Goal: Task Accomplishment & Management: Complete application form

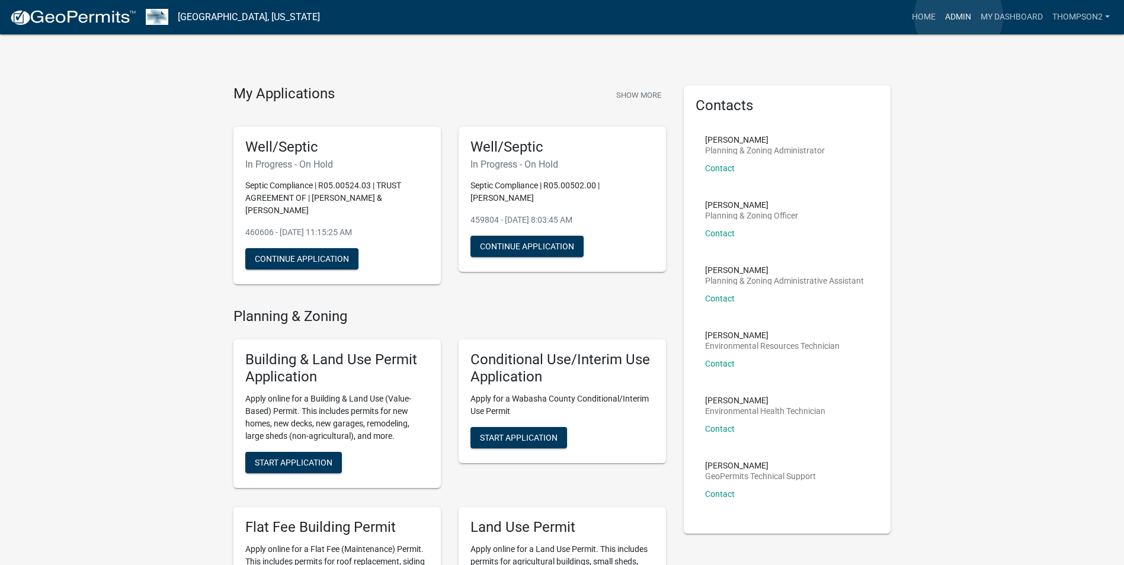
click at [959, 17] on link "Admin" at bounding box center [958, 17] width 36 height 23
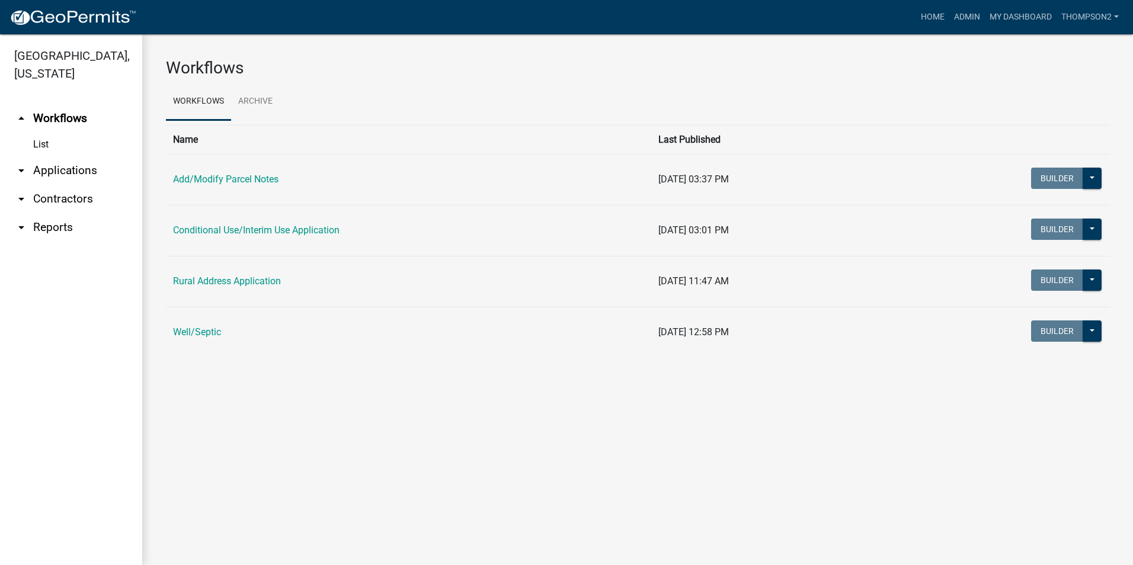
click at [196, 338] on td "Well/Septic" at bounding box center [408, 332] width 485 height 51
click at [208, 338] on link "Well/Septic" at bounding box center [197, 331] width 48 height 11
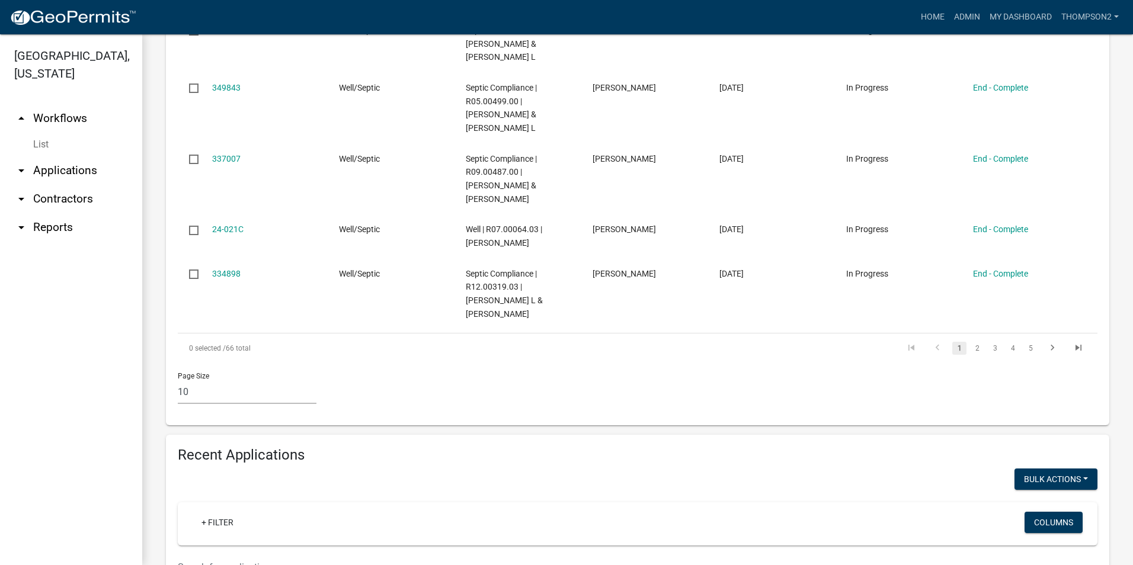
scroll to position [821, 0]
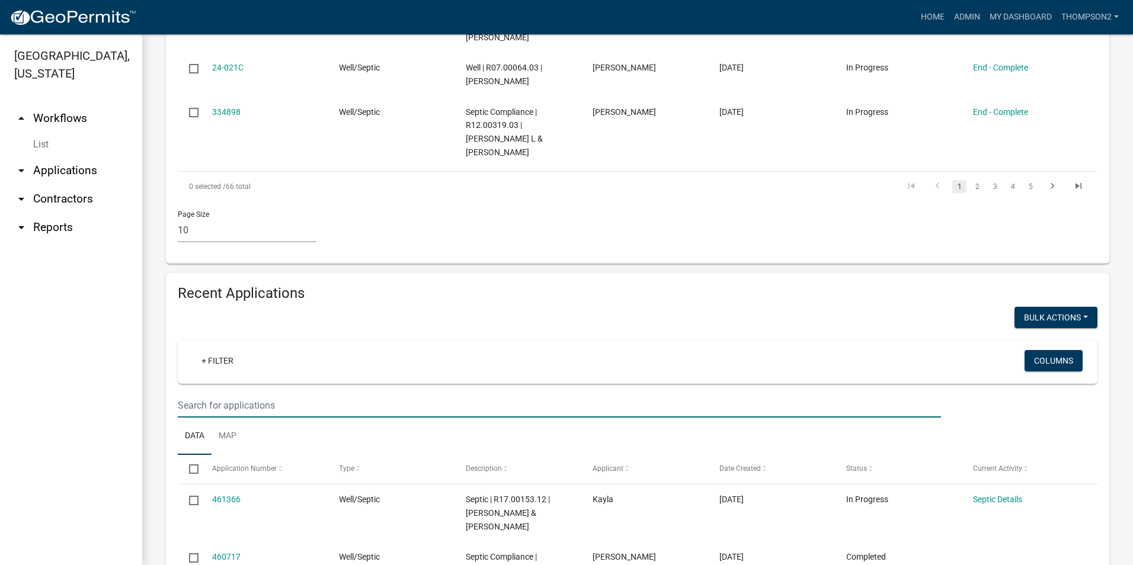
type input "05.00983.00"
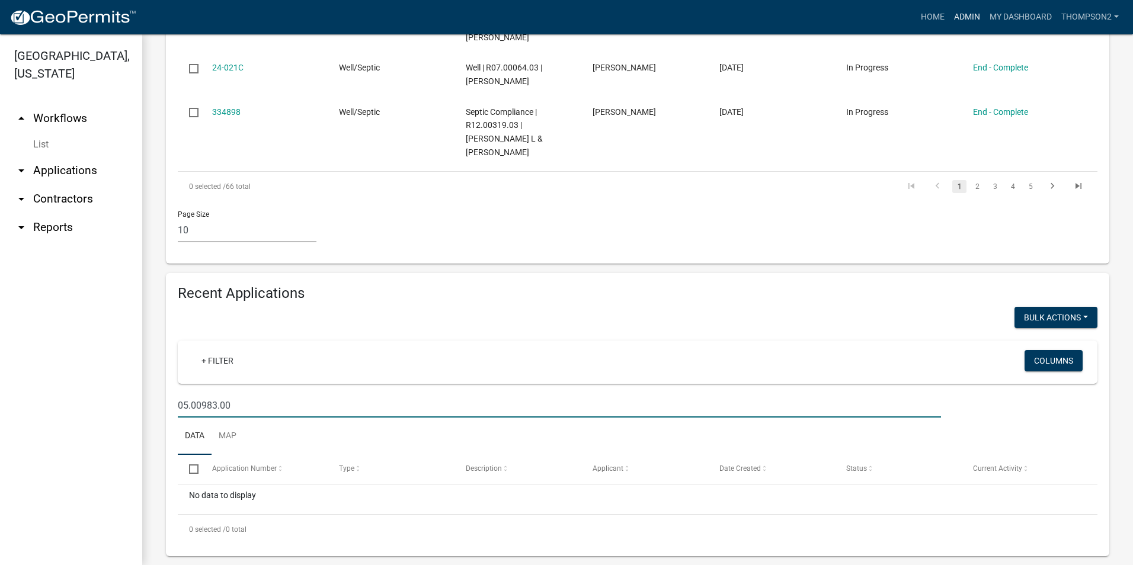
click at [950, 14] on link "Admin" at bounding box center [967, 17] width 36 height 23
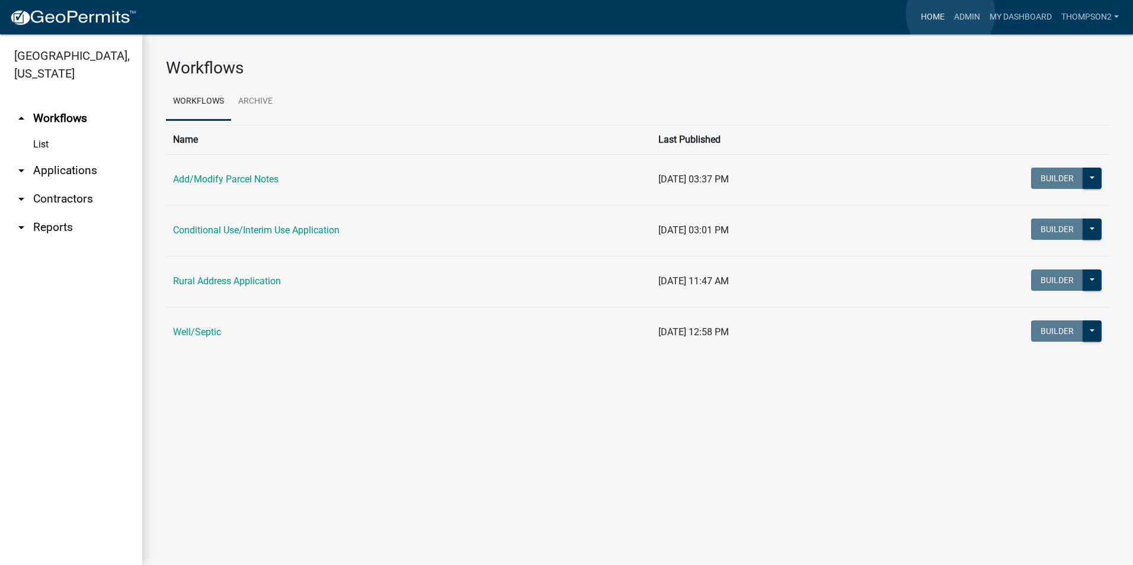
click at [933, 15] on link "Home" at bounding box center [932, 17] width 33 height 23
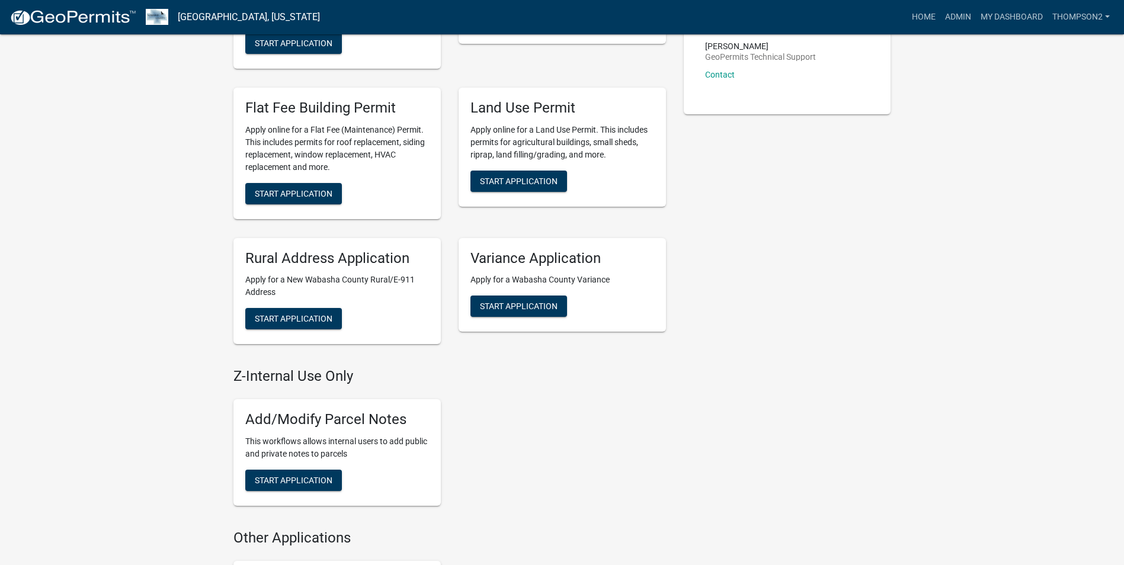
scroll to position [533, 0]
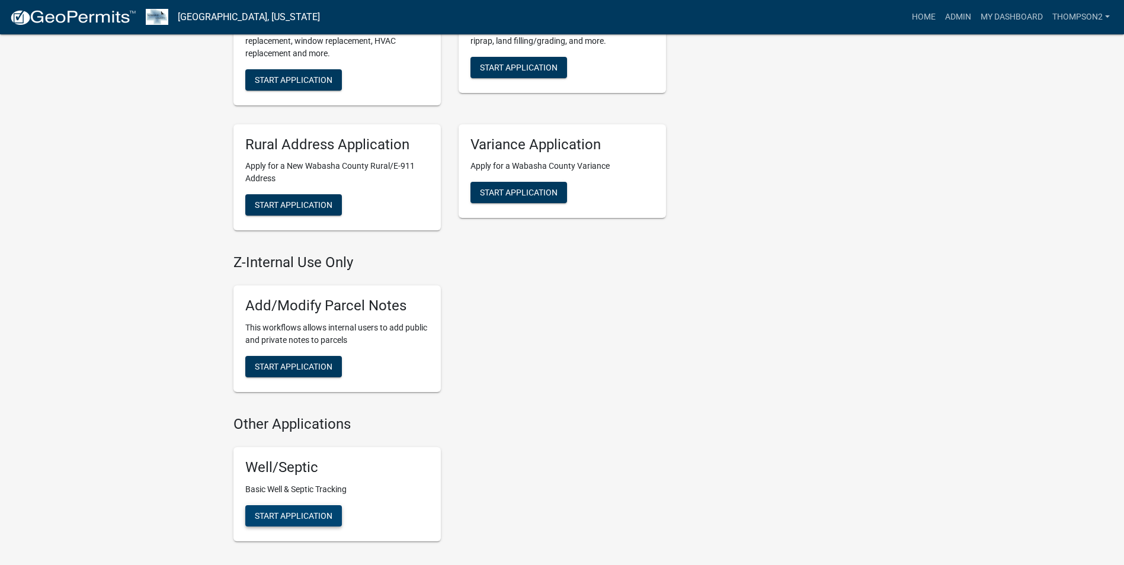
click at [293, 511] on span "Start Application" at bounding box center [294, 515] width 78 height 9
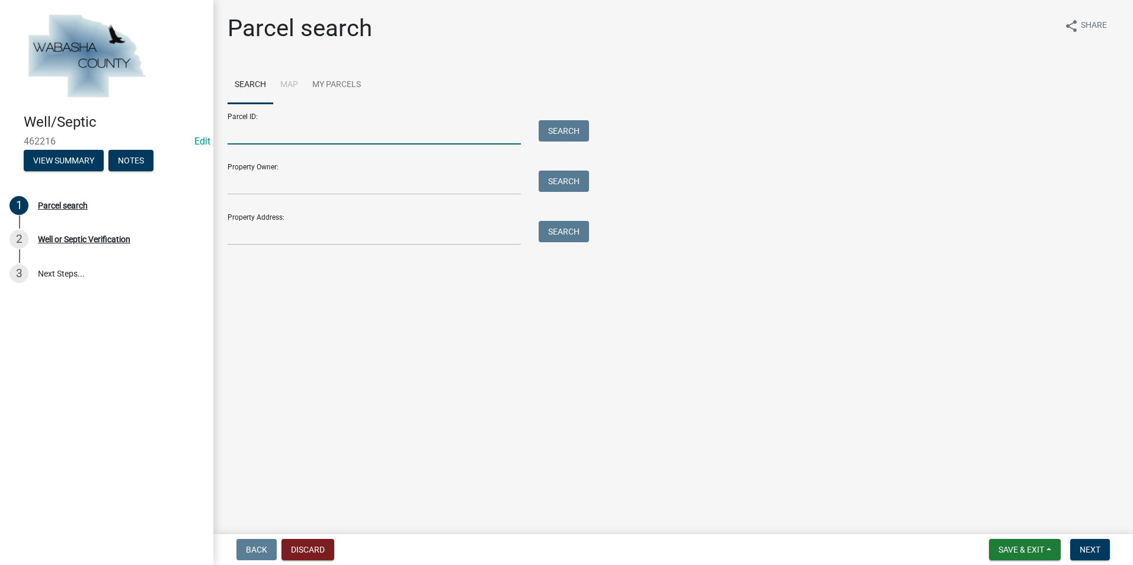
click at [233, 136] on input "Parcel ID:" at bounding box center [374, 132] width 293 height 24
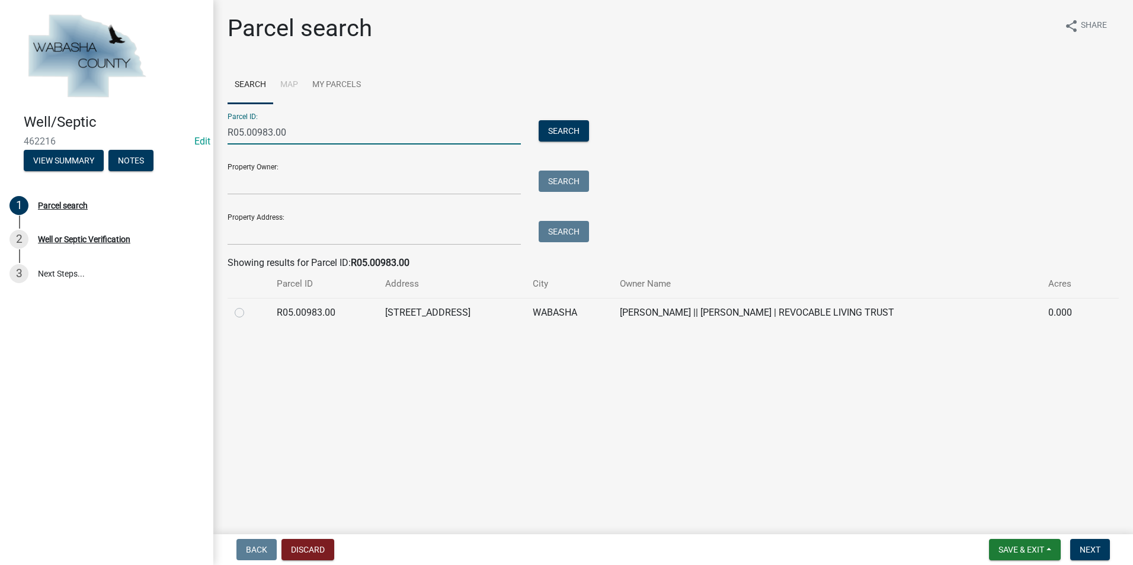
type input "R05.00983.00"
click at [249, 306] on label at bounding box center [249, 306] width 0 height 0
click at [249, 313] on input "radio" at bounding box center [253, 310] width 8 height 8
radio input "true"
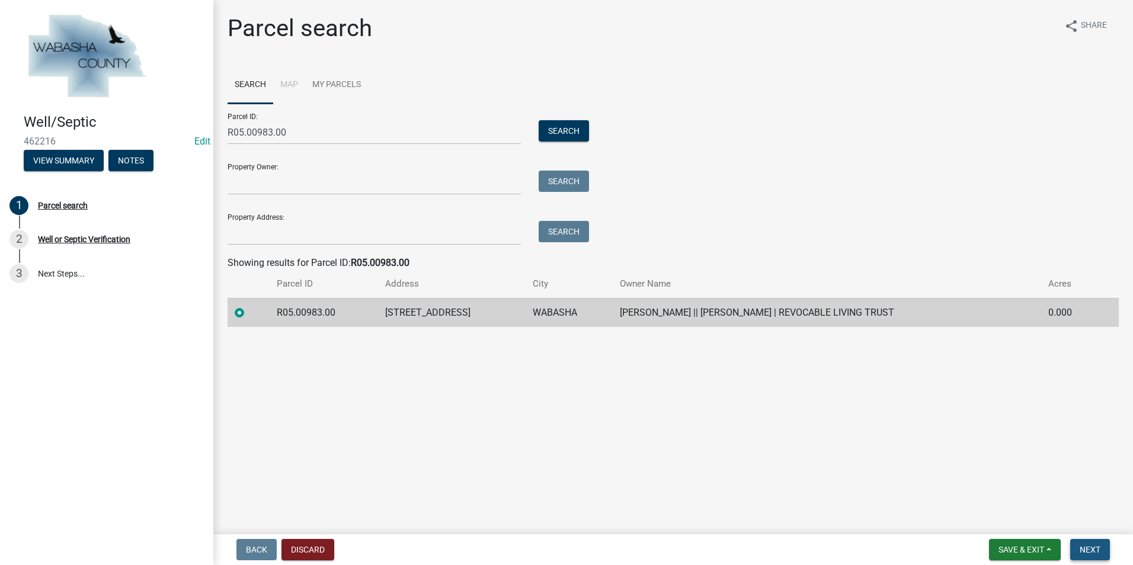
click at [1090, 542] on button "Next" at bounding box center [1090, 549] width 40 height 21
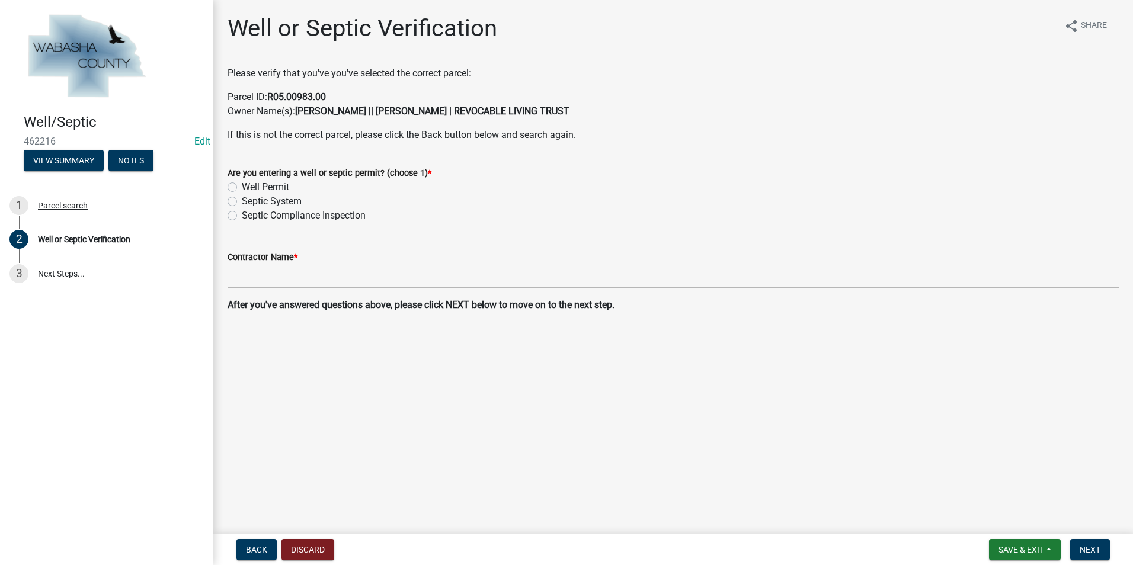
click at [242, 216] on label "Septic Compliance Inspection" at bounding box center [304, 216] width 124 height 14
click at [242, 216] on input "Septic Compliance Inspection" at bounding box center [246, 213] width 8 height 8
radio input "true"
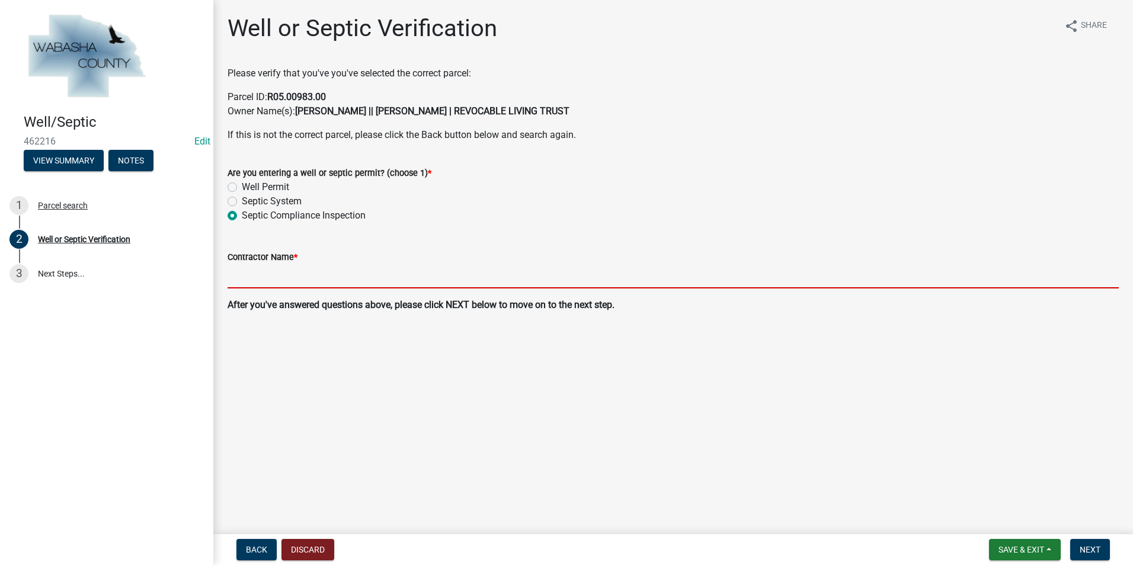
click at [238, 278] on input "Contractor Name *" at bounding box center [673, 276] width 891 height 24
type input "Jacobson Plumbing & Heating"
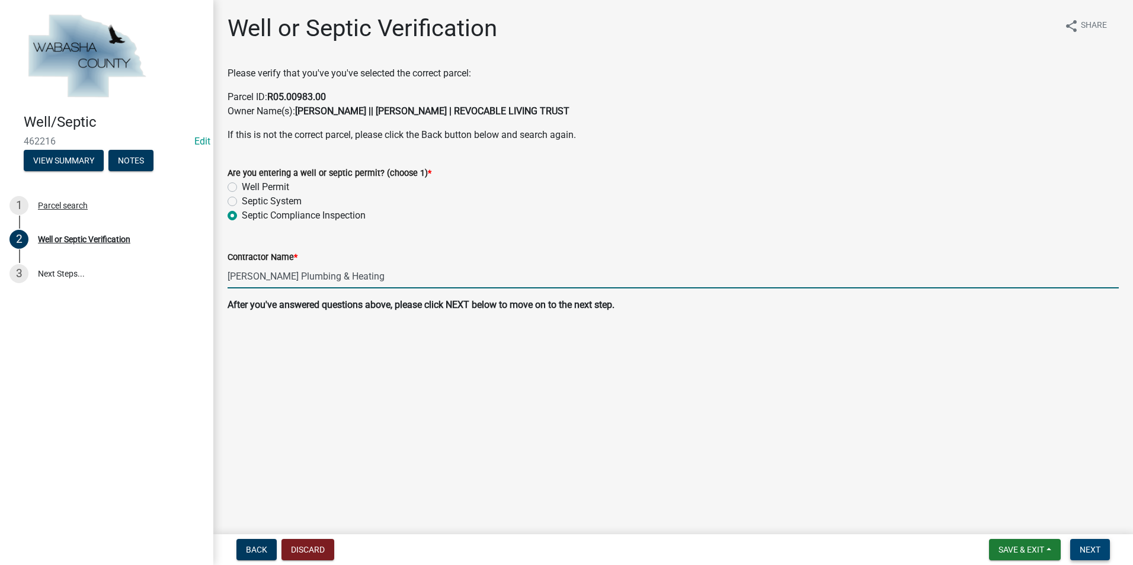
click at [1088, 548] on span "Next" at bounding box center [1090, 549] width 21 height 9
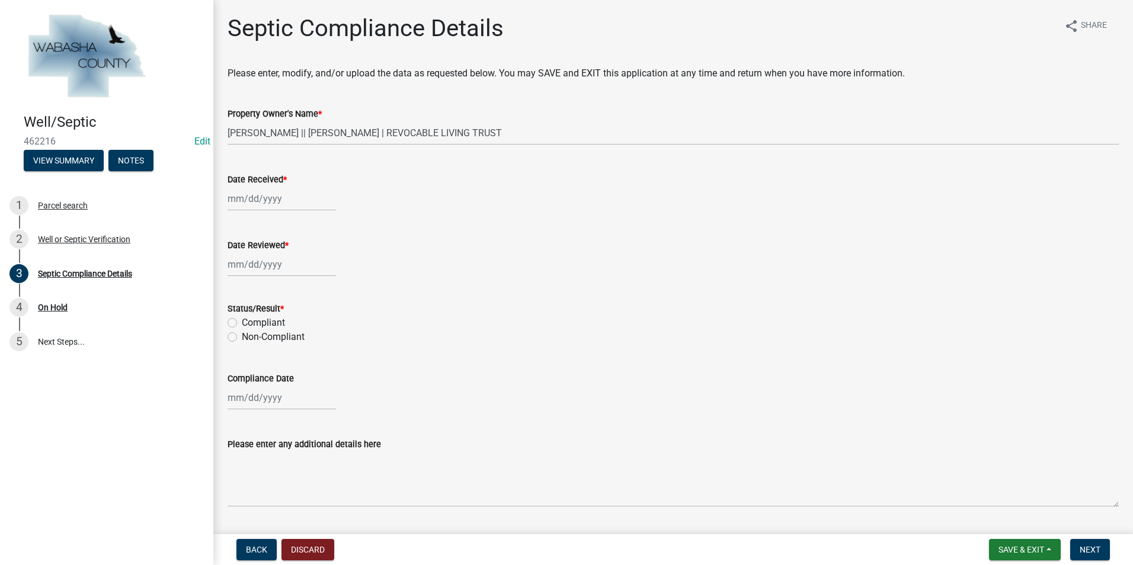
click at [257, 203] on div at bounding box center [282, 199] width 108 height 24
select select "8"
select select "2025"
click at [242, 281] on div "4" at bounding box center [239, 280] width 19 height 19
type input "08/04/2025"
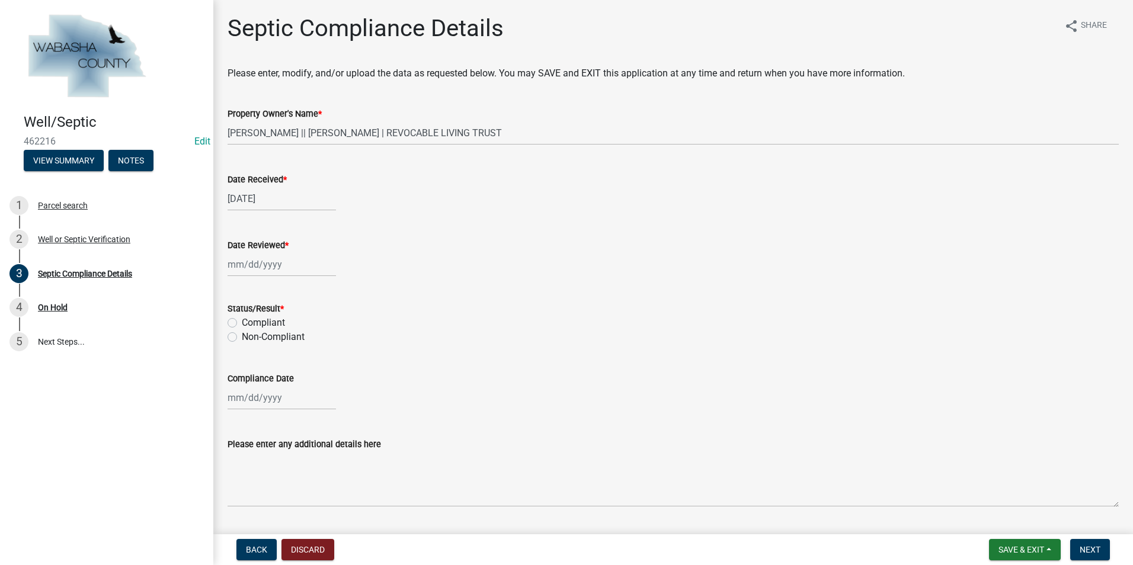
click at [252, 266] on div at bounding box center [282, 264] width 108 height 24
select select "8"
select select "2025"
click at [299, 342] on div "7" at bounding box center [296, 346] width 19 height 19
type input "[DATE]"
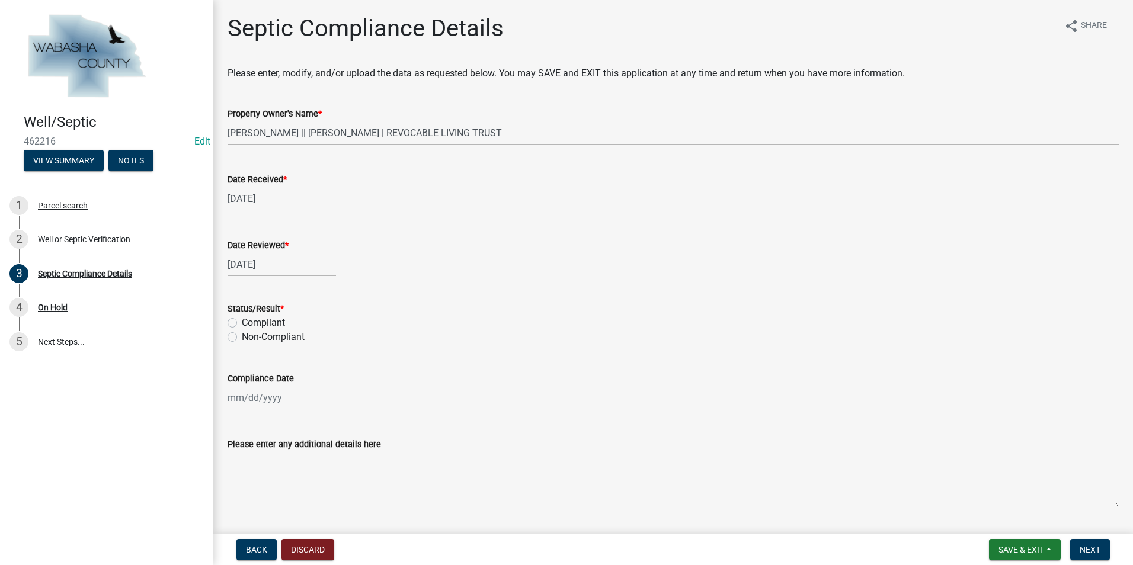
click at [242, 321] on label "Compliant" at bounding box center [263, 323] width 43 height 14
click at [242, 321] on input "Compliant" at bounding box center [246, 320] width 8 height 8
radio input "true"
click at [244, 393] on div at bounding box center [282, 398] width 108 height 24
select select "8"
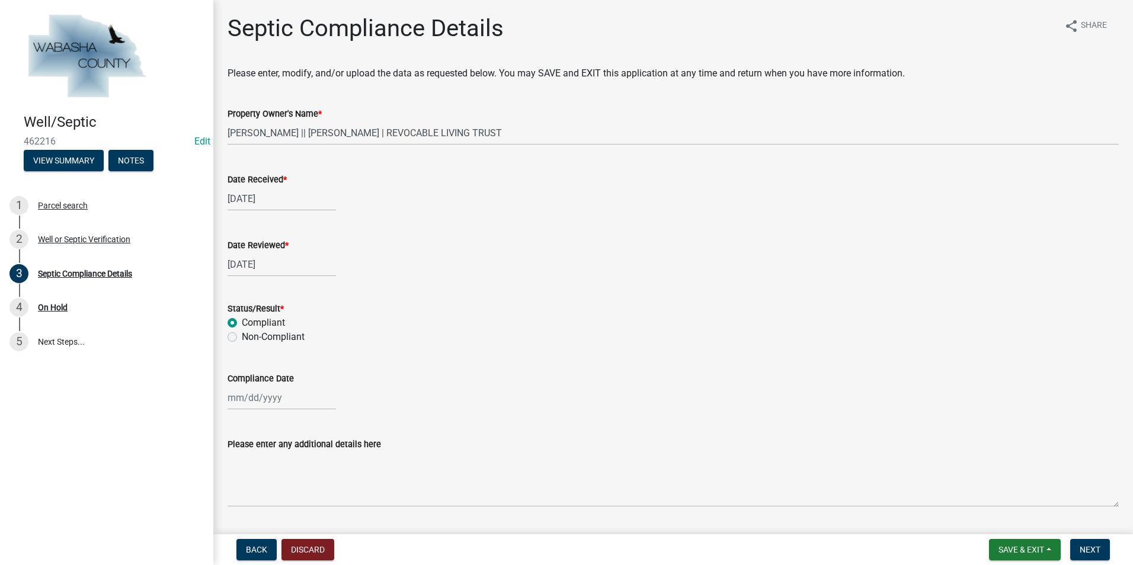
select select "2025"
click at [238, 241] on span "Previous month" at bounding box center [239, 239] width 9 height 9
select select "7"
click at [273, 354] on div "30" at bounding box center [277, 353] width 19 height 19
type input "[DATE]"
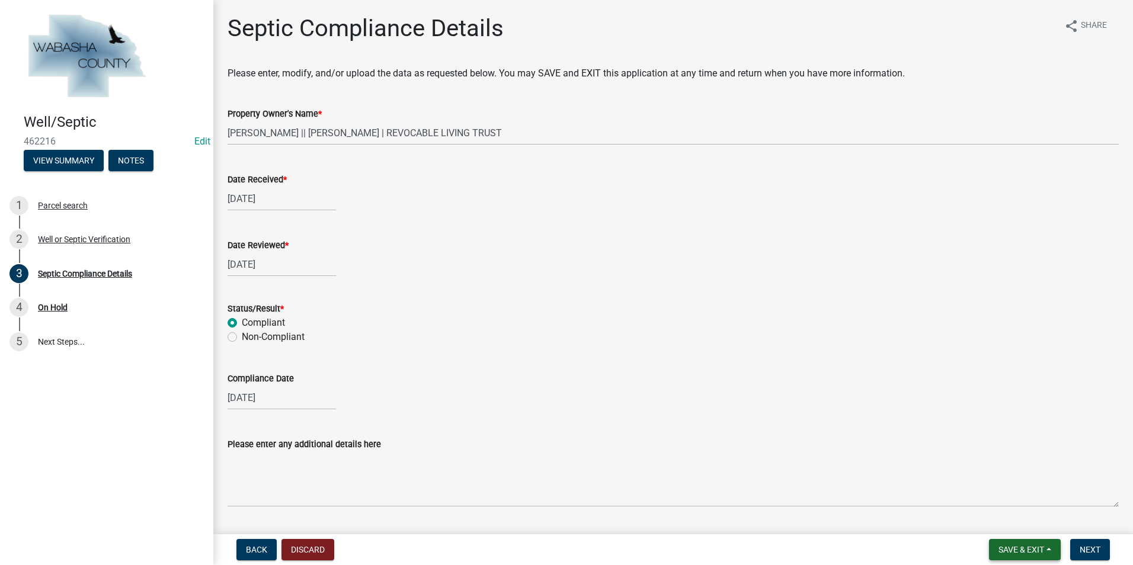
click at [1045, 548] on button "Save & Exit" at bounding box center [1025, 549] width 72 height 21
click at [1014, 524] on button "Save & Exit" at bounding box center [1013, 519] width 95 height 28
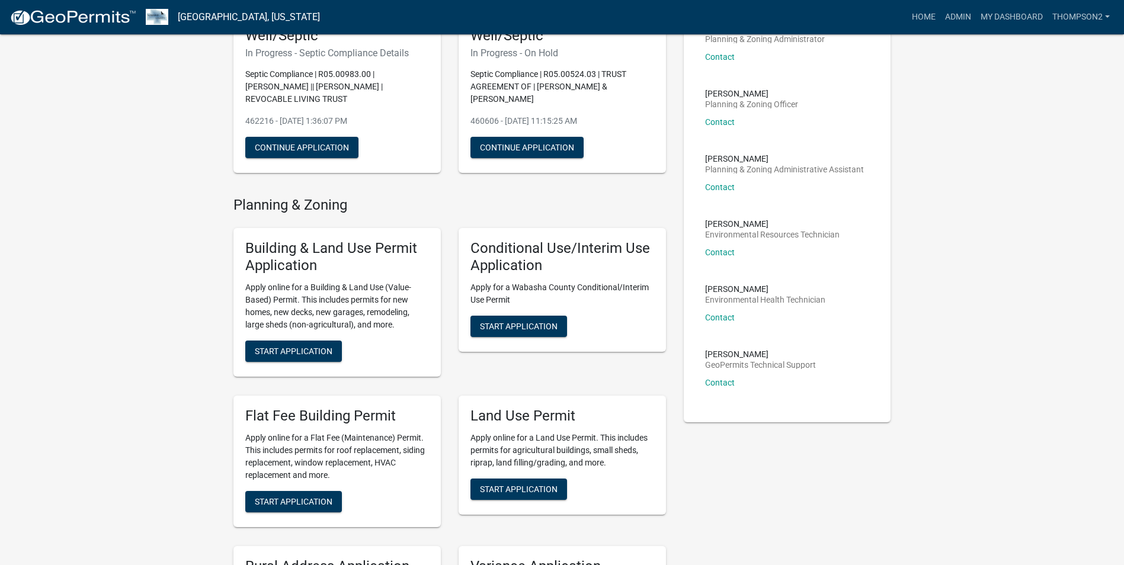
scroll to position [296, 0]
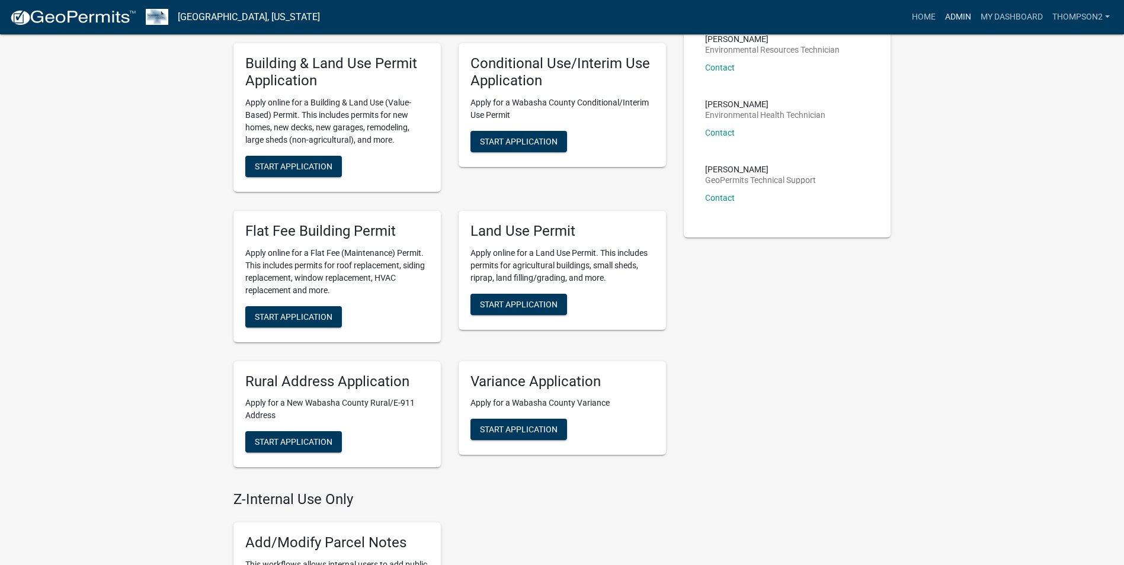
click at [973, 16] on link "Admin" at bounding box center [958, 17] width 36 height 23
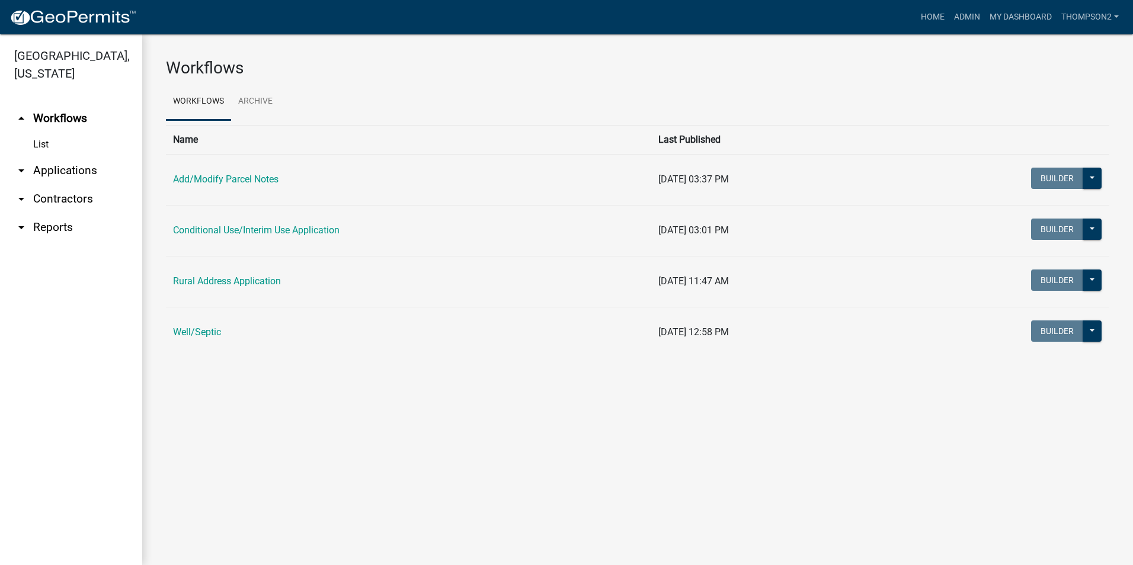
click at [235, 333] on td "Well/Septic" at bounding box center [408, 332] width 485 height 51
click at [206, 335] on link "Well/Septic" at bounding box center [197, 331] width 48 height 11
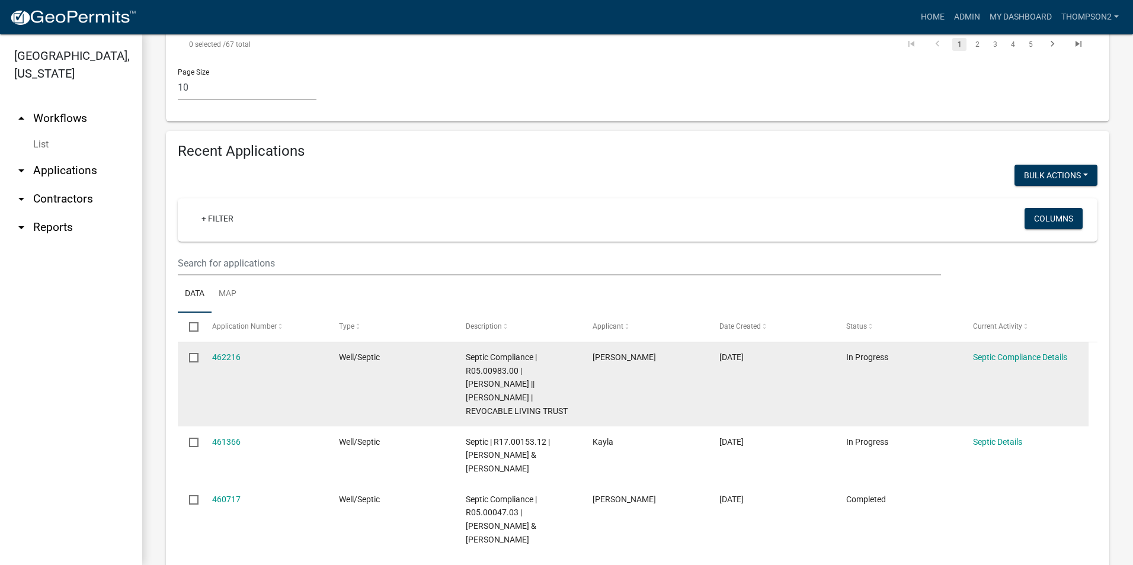
scroll to position [975, 0]
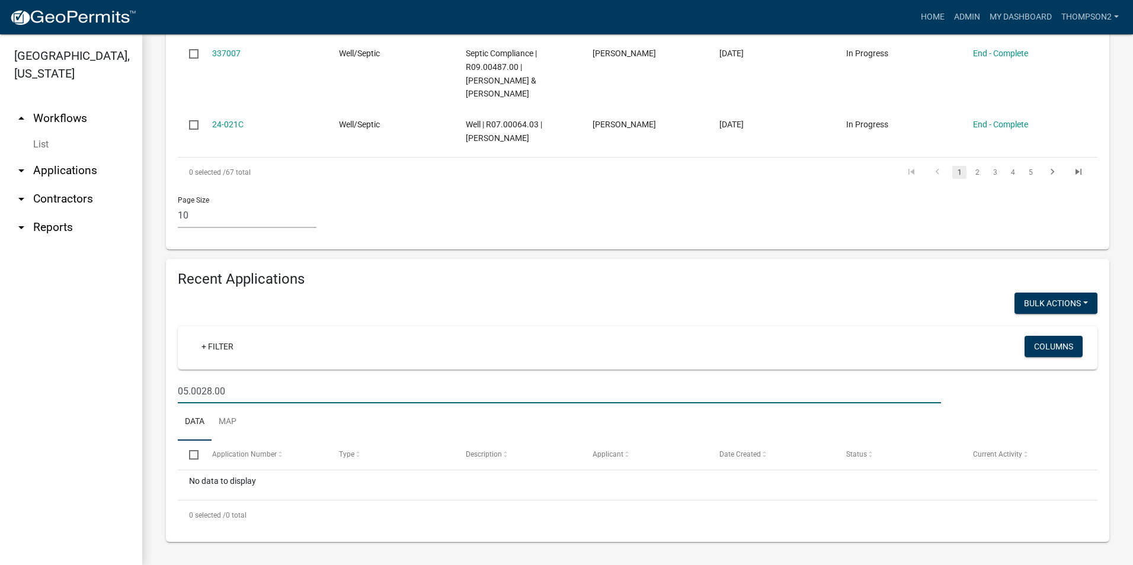
scroll to position [835, 0]
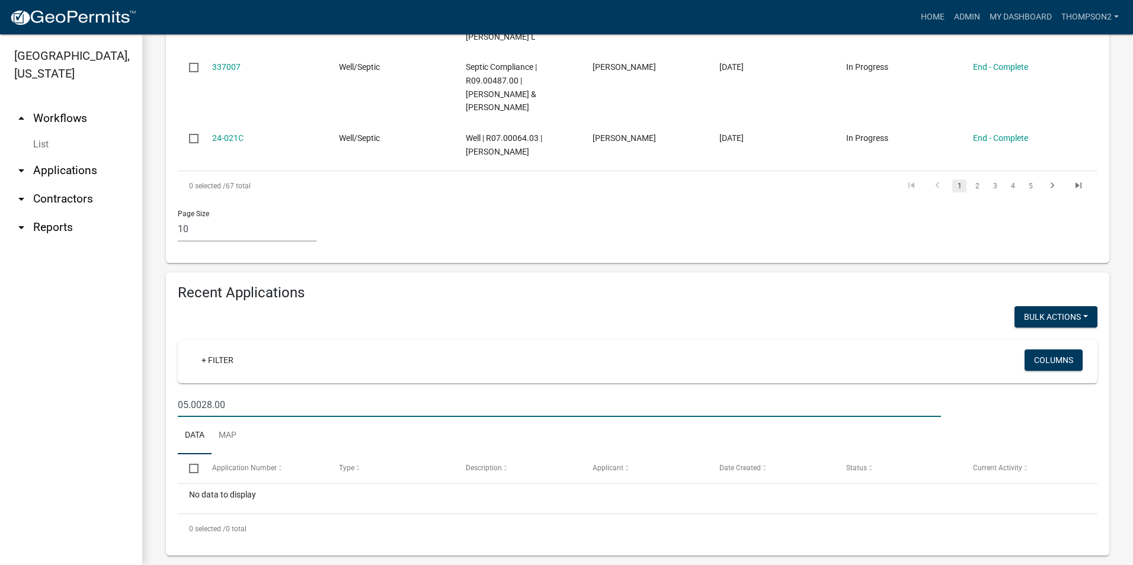
click at [200, 393] on input "05.0028.00" at bounding box center [559, 405] width 763 height 24
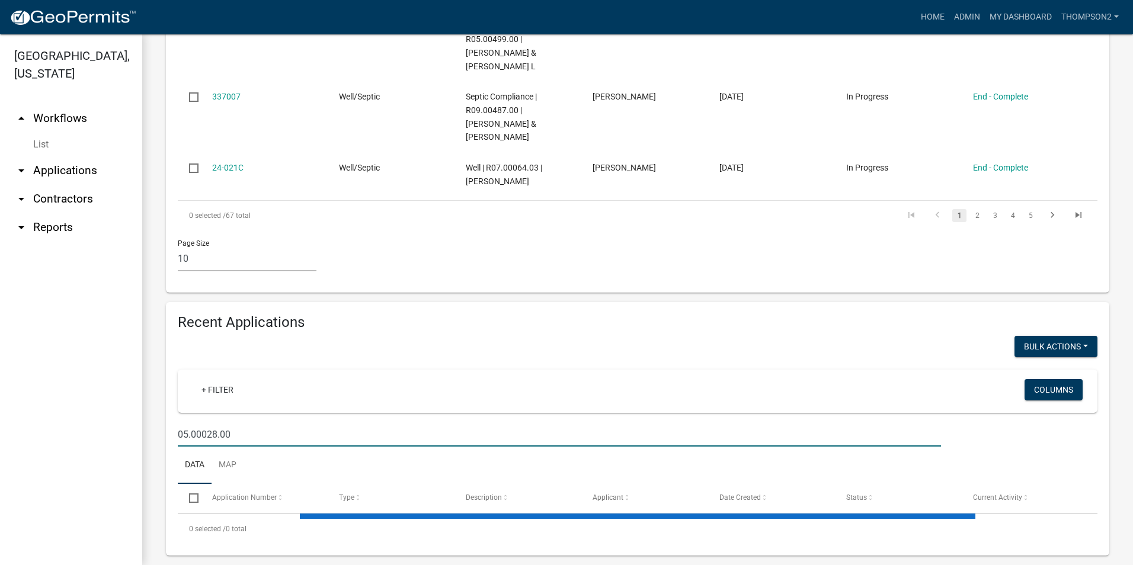
scroll to position [938, 0]
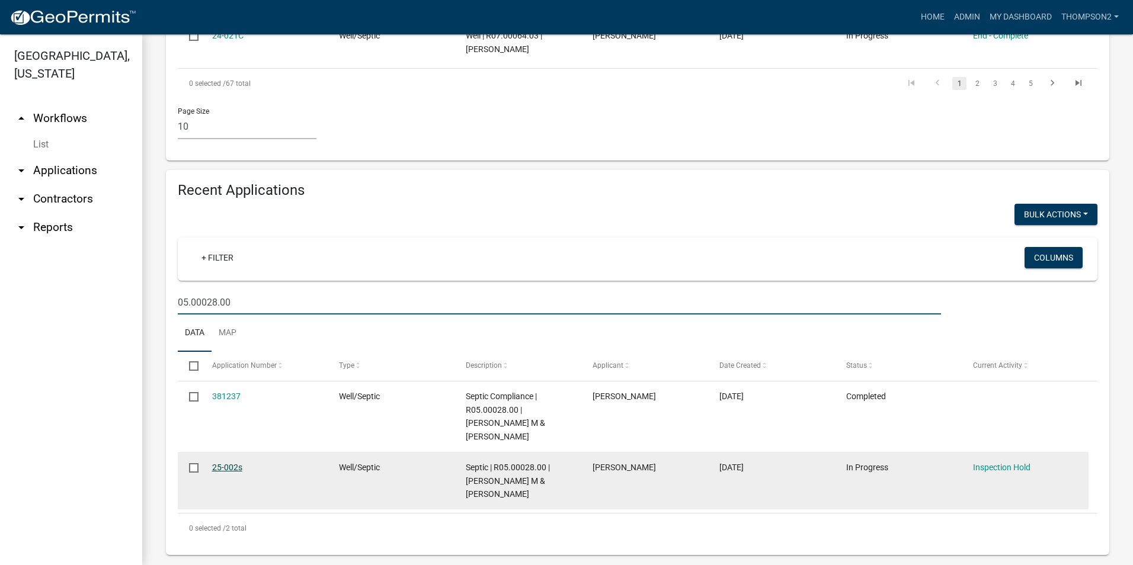
type input "05.00028.00"
click at [225, 463] on link "25-002s" at bounding box center [227, 467] width 30 height 9
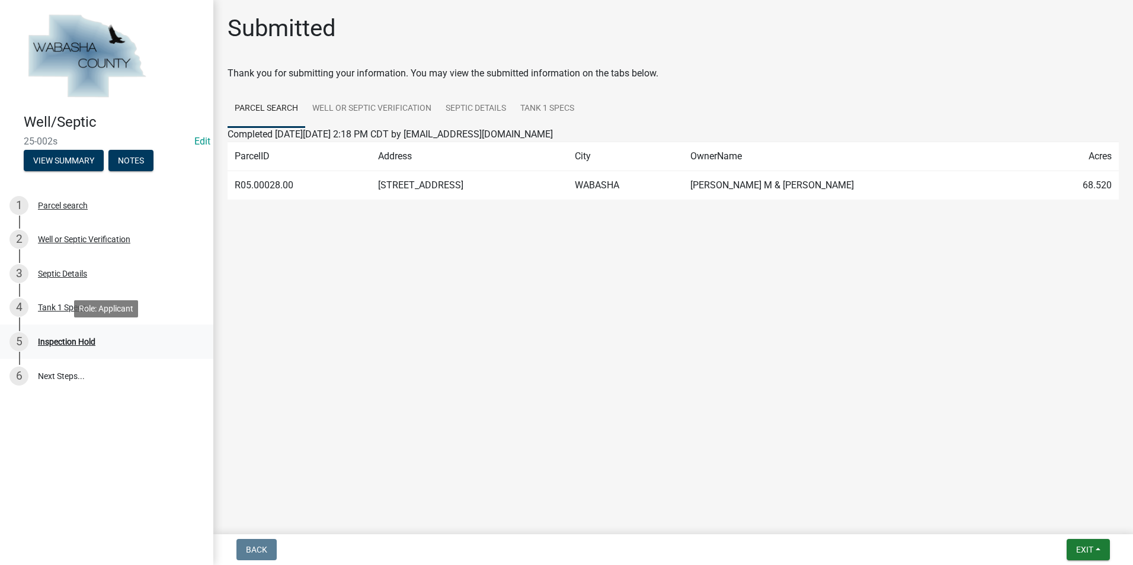
click at [78, 336] on div "5 Inspection Hold" at bounding box center [101, 341] width 185 height 19
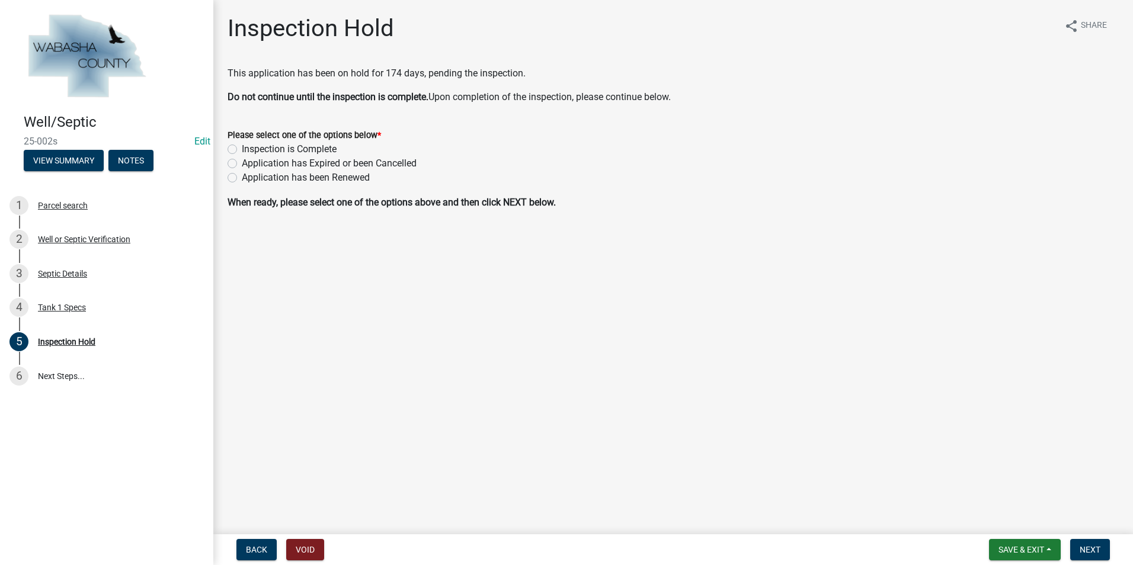
click at [242, 150] on label "Inspection is Complete" at bounding box center [289, 149] width 95 height 14
click at [242, 150] on input "Inspection is Complete" at bounding box center [246, 146] width 8 height 8
radio input "true"
click at [1084, 555] on button "Next" at bounding box center [1090, 549] width 40 height 21
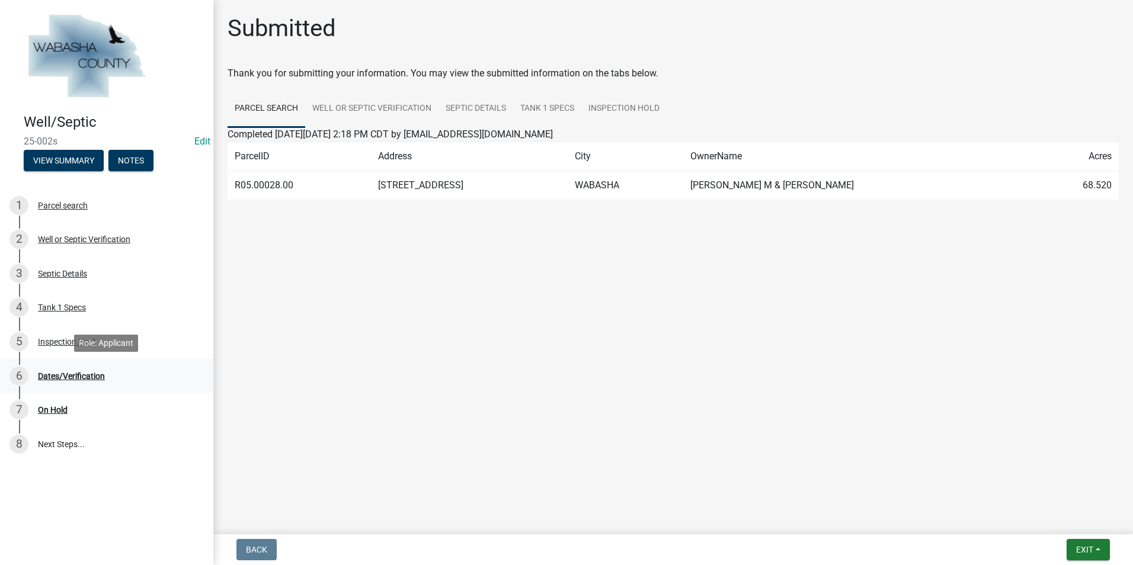
click at [94, 377] on div "Dates/Verification" at bounding box center [71, 376] width 67 height 8
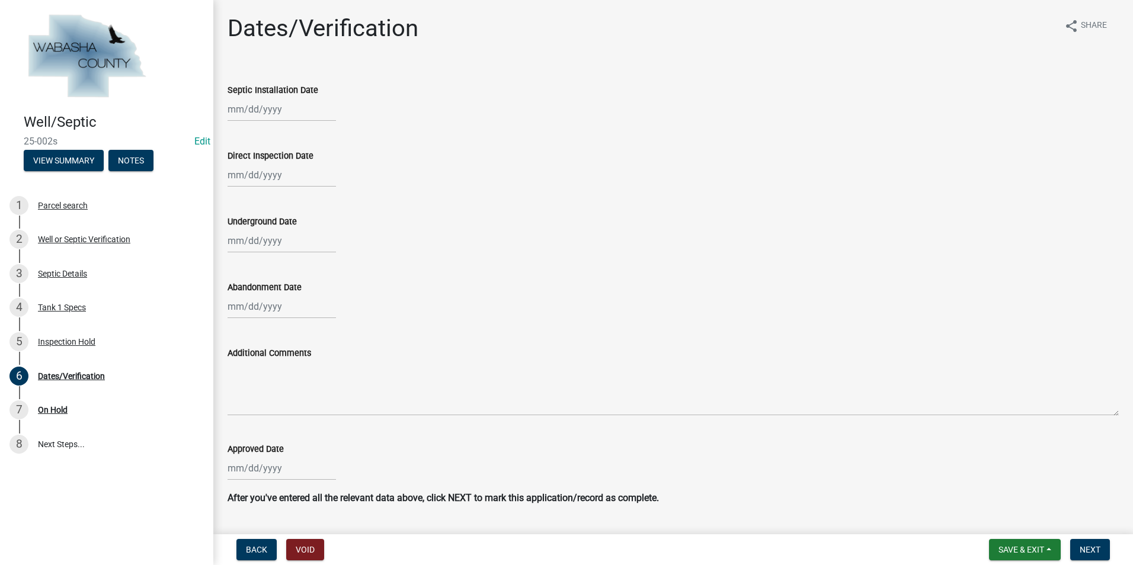
click at [261, 113] on div at bounding box center [282, 109] width 108 height 24
select select "8"
select select "2025"
click at [243, 137] on button "Previous month" at bounding box center [239, 134] width 14 height 19
select select "7"
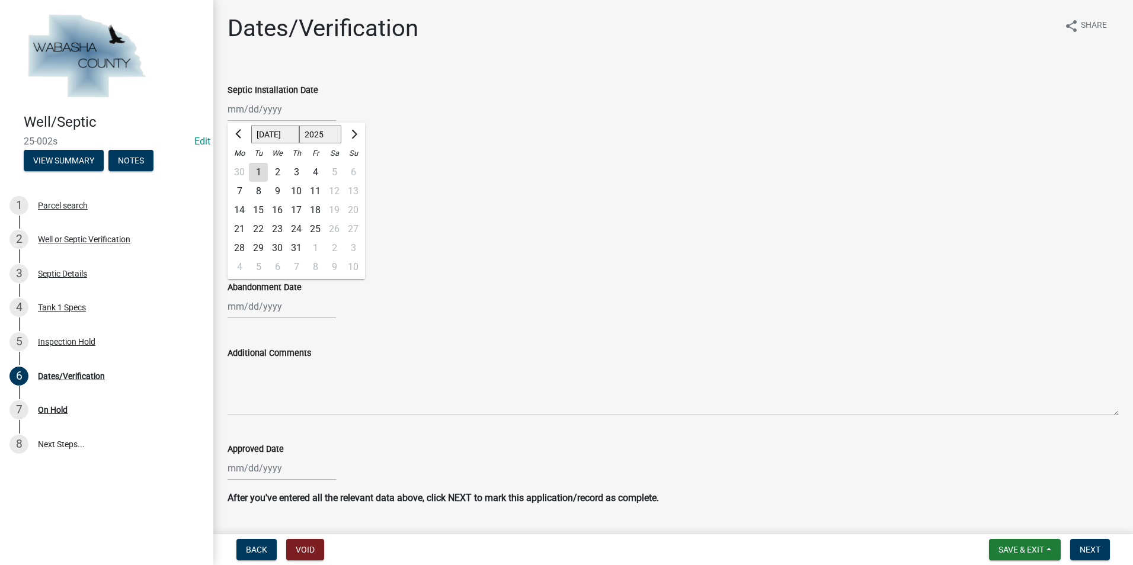
click at [295, 189] on div "10" at bounding box center [296, 191] width 19 height 19
type input "[DATE]"
click at [244, 178] on div at bounding box center [282, 175] width 108 height 24
select select "8"
select select "2025"
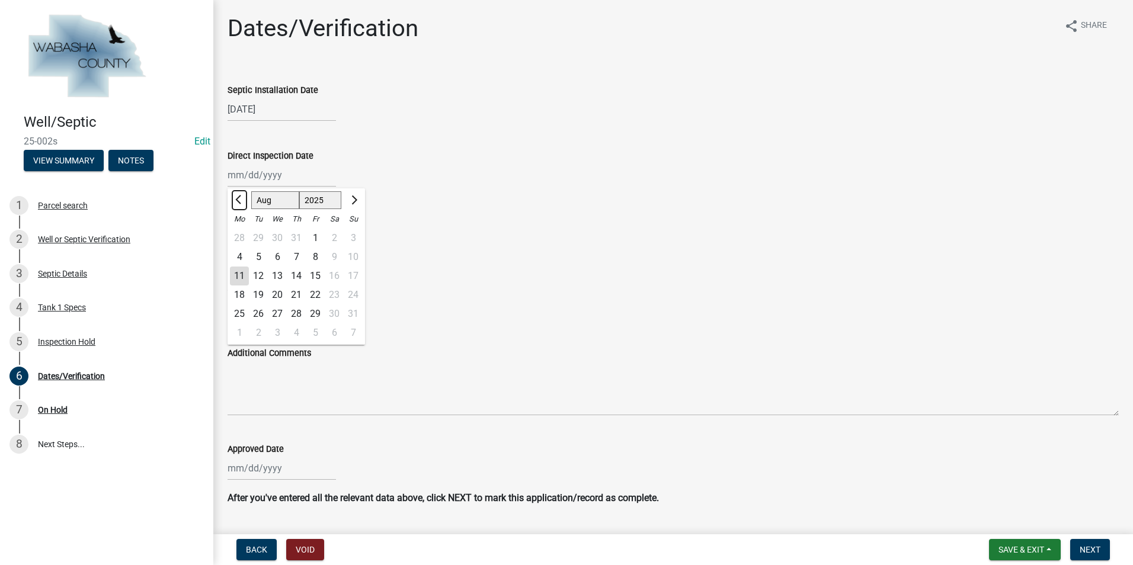
click at [244, 197] on button "Previous month" at bounding box center [239, 200] width 14 height 19
select select "7"
click at [303, 259] on div "10" at bounding box center [296, 257] width 19 height 19
type input "[DATE]"
click at [270, 241] on div at bounding box center [282, 241] width 108 height 24
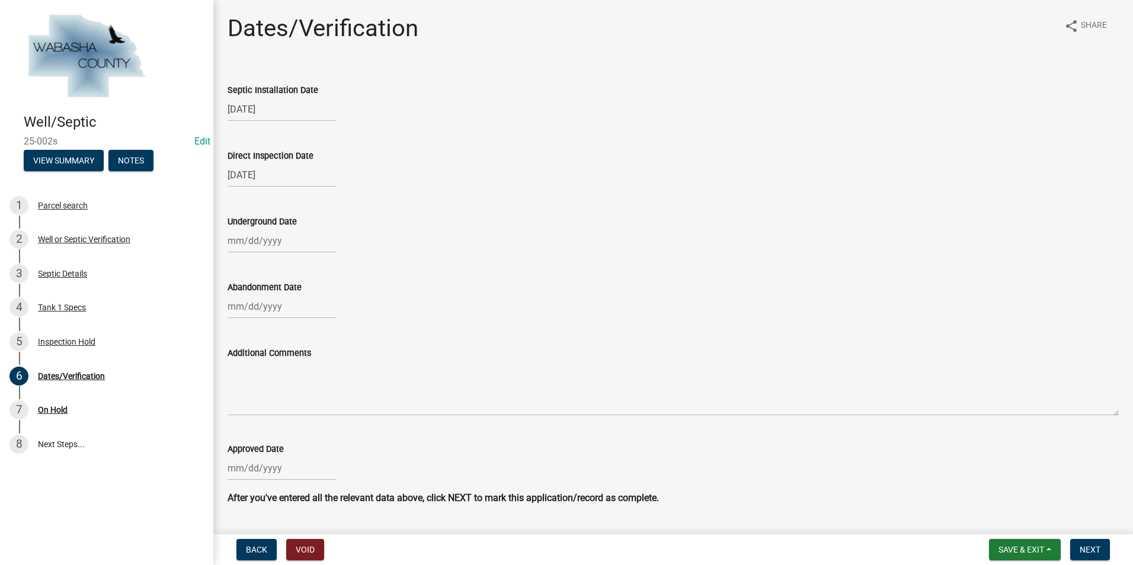
select select "8"
select select "2025"
click at [278, 323] on div "6" at bounding box center [277, 322] width 19 height 19
type input "[DATE]"
click at [262, 302] on div at bounding box center [282, 306] width 108 height 24
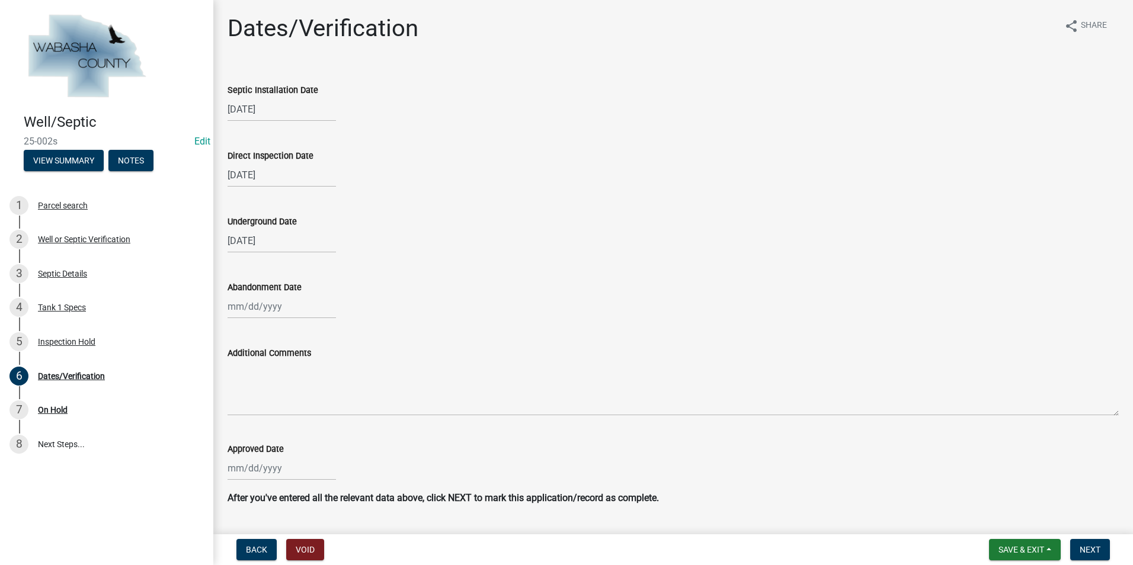
select select "8"
select select "2025"
click at [278, 387] on div "6" at bounding box center [277, 388] width 19 height 19
type input "[DATE]"
click at [241, 474] on div at bounding box center [282, 468] width 108 height 24
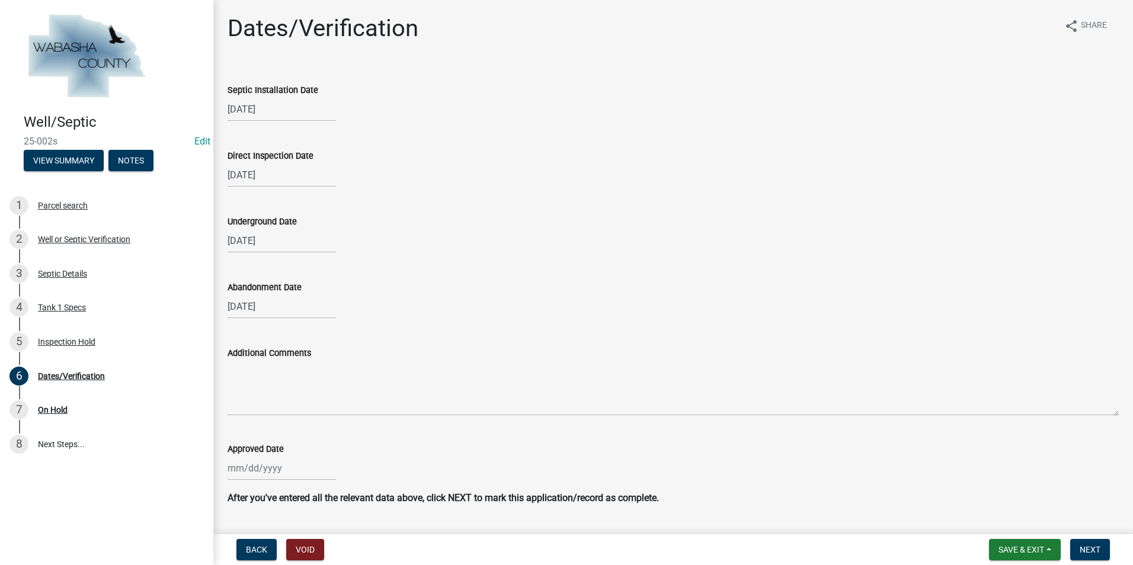
select select "8"
select select "2025"
click at [244, 311] on button "Previous month" at bounding box center [239, 310] width 14 height 19
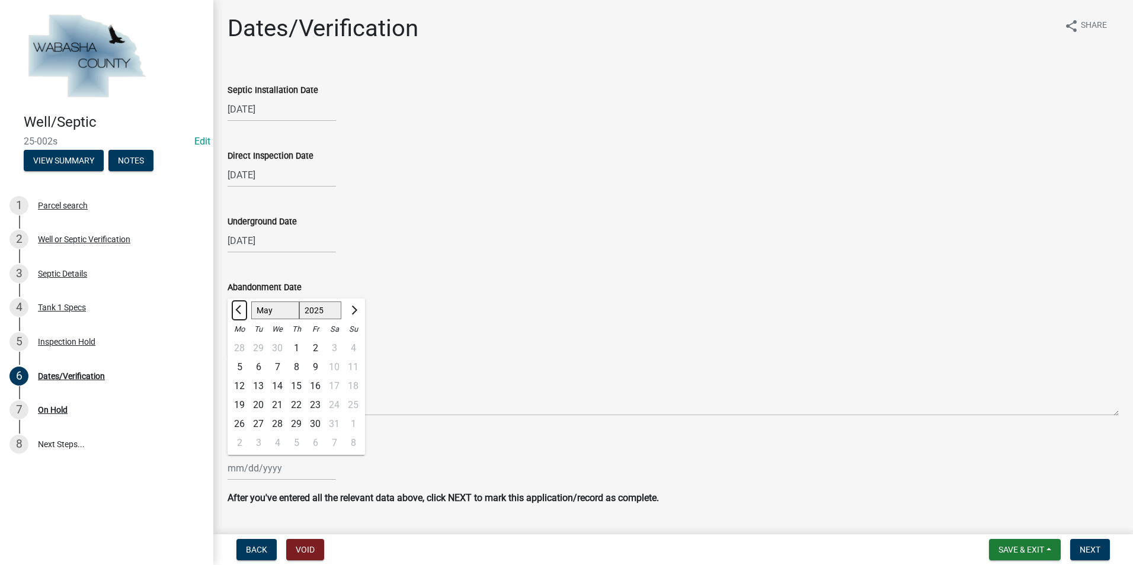
click at [244, 311] on button "Previous month" at bounding box center [239, 310] width 14 height 19
click at [250, 311] on div at bounding box center [240, 310] width 24 height 19
click at [241, 313] on span "Previous month" at bounding box center [239, 310] width 9 height 9
select select "2"
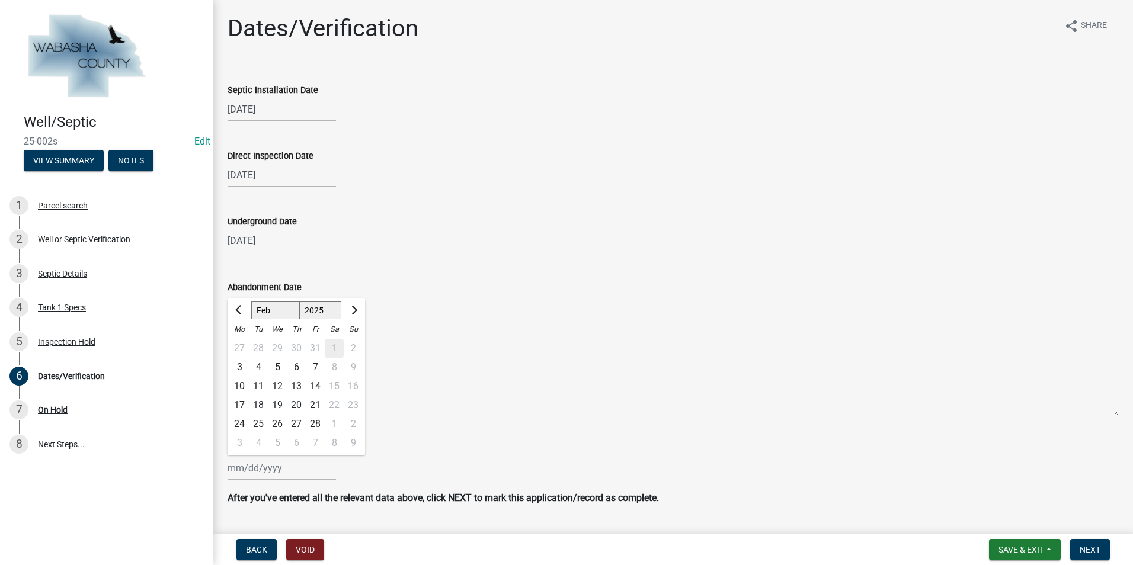
click at [280, 405] on div "19" at bounding box center [277, 405] width 19 height 19
type input "[DATE]"
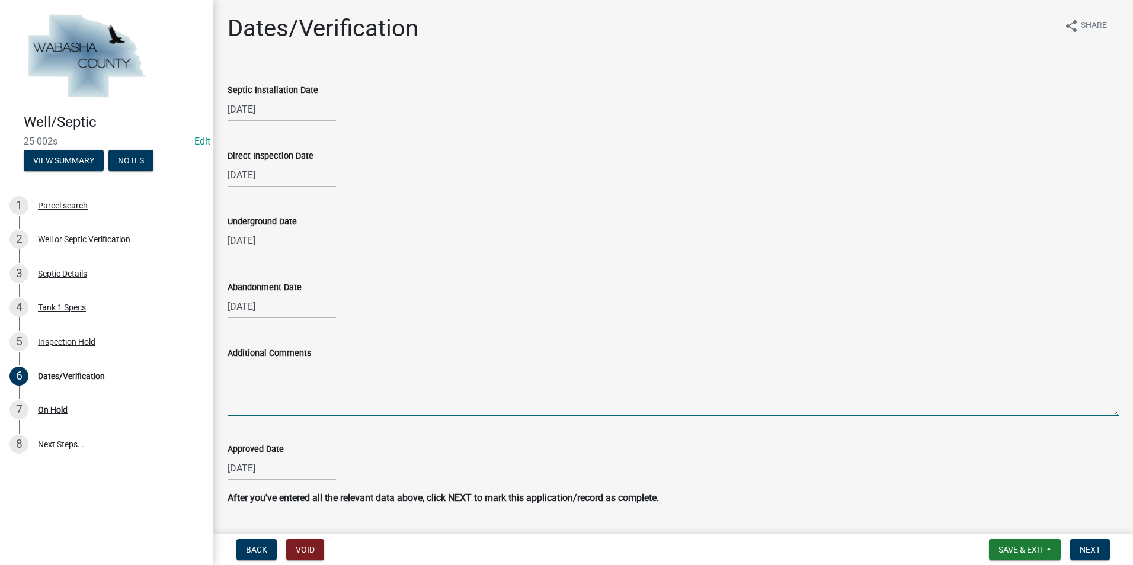
click at [262, 371] on textarea "Additional Comments" at bounding box center [673, 388] width 891 height 56
click at [510, 405] on textarea "Tank was installed to close to deck post (5' 1") non compliance issued [DATE]. …" at bounding box center [673, 388] width 891 height 56
type textarea "Tank was installed to close to deck post (5' 1") non compliance issued [DATE]. …"
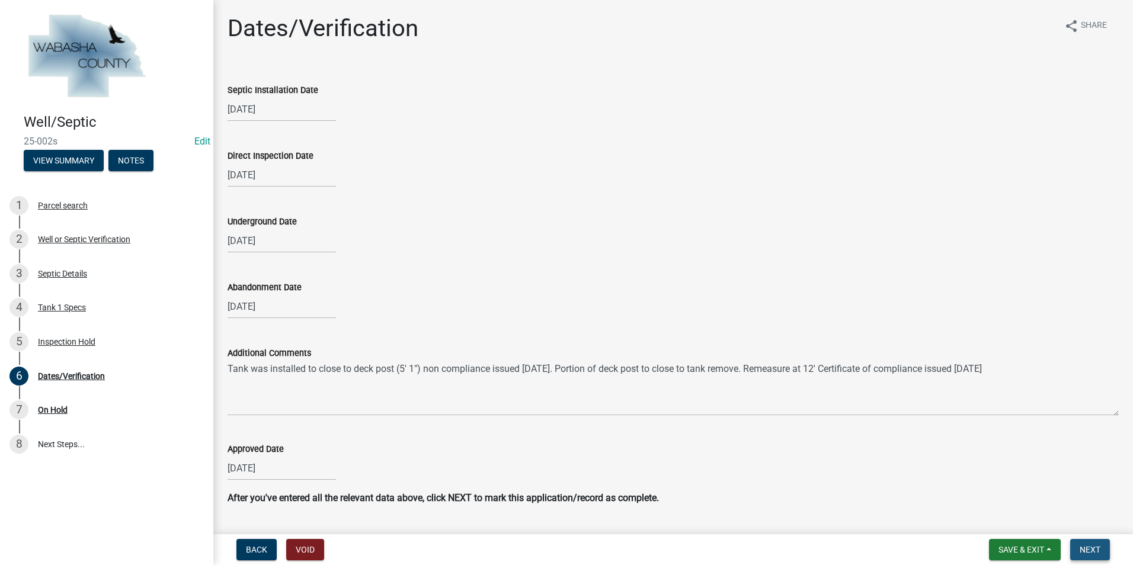
click at [1078, 546] on button "Next" at bounding box center [1090, 549] width 40 height 21
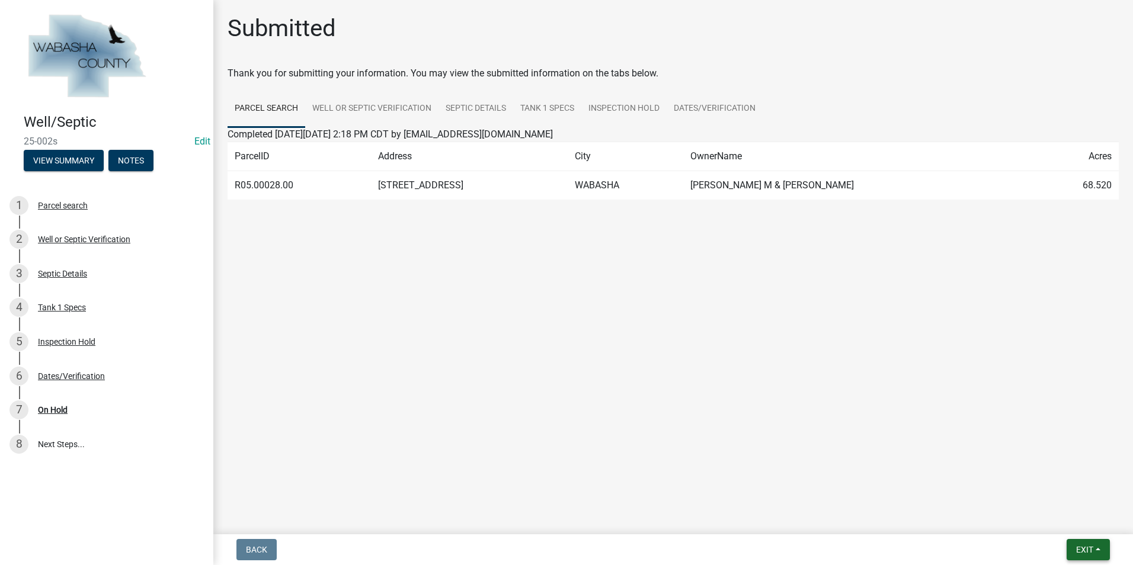
click at [1094, 553] on button "Exit" at bounding box center [1087, 549] width 43 height 21
click at [1061, 524] on button "Save & Exit" at bounding box center [1062, 519] width 95 height 28
